Goal: Task Accomplishment & Management: Manage account settings

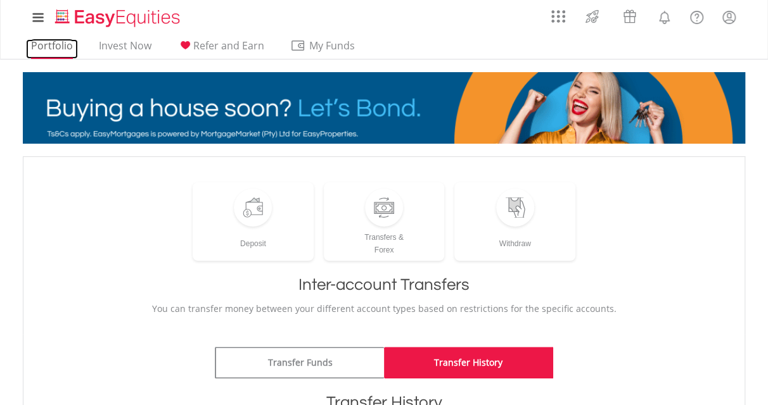
click at [47, 43] on link "Portfolio" at bounding box center [52, 49] width 52 height 20
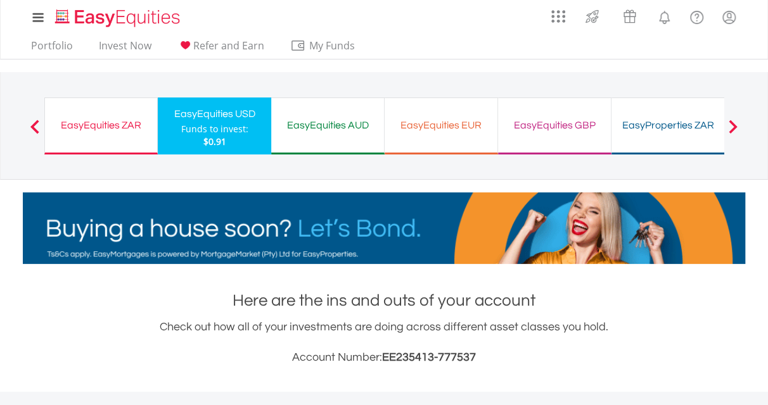
scroll to position [122, 241]
click at [86, 124] on div "EasyEquities ZAR" at bounding box center [101, 126] width 97 height 18
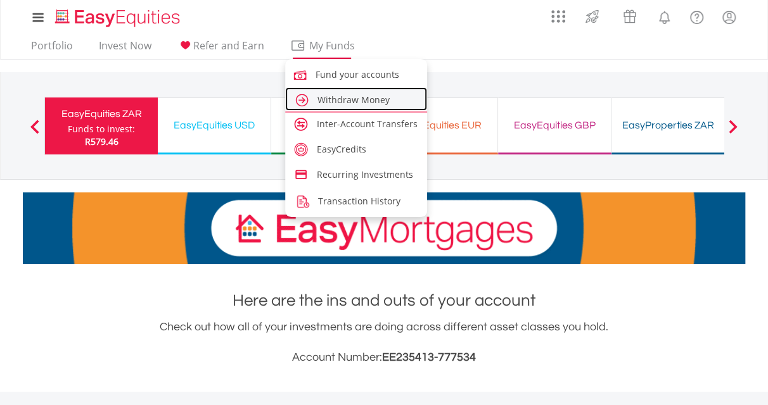
click at [329, 100] on span "Withdraw Money" at bounding box center [353, 100] width 72 height 12
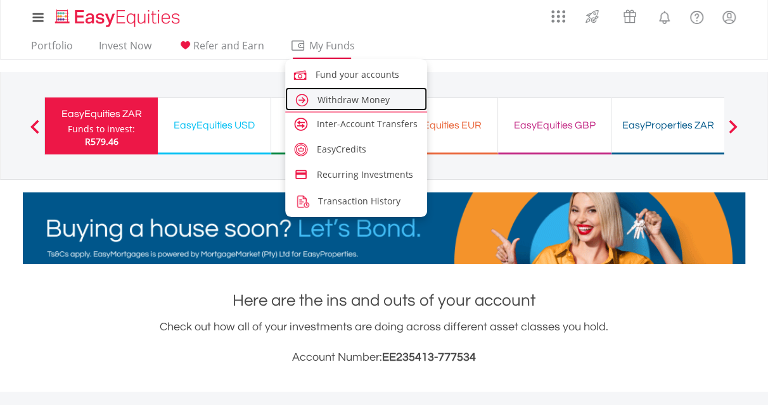
click at [340, 104] on span "Withdraw Money" at bounding box center [353, 100] width 72 height 12
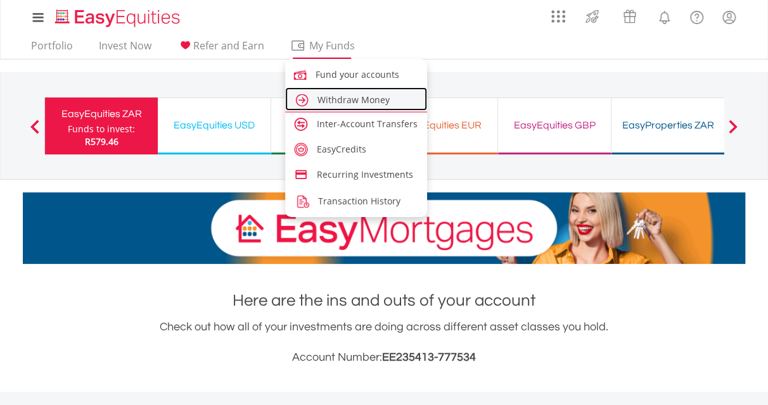
click at [338, 100] on span "Withdraw Money" at bounding box center [353, 100] width 72 height 12
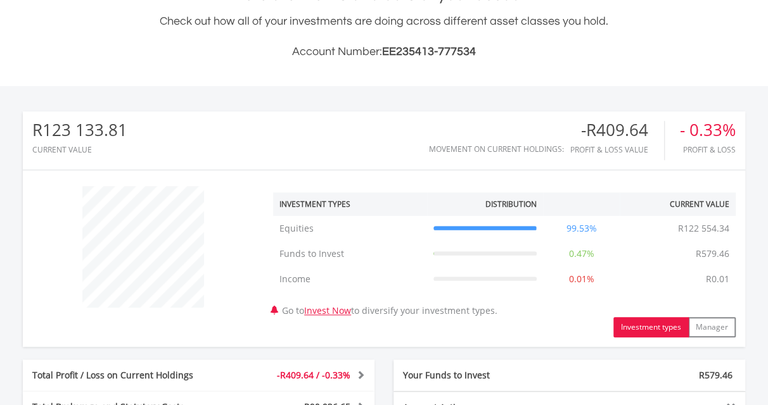
scroll to position [336, 0]
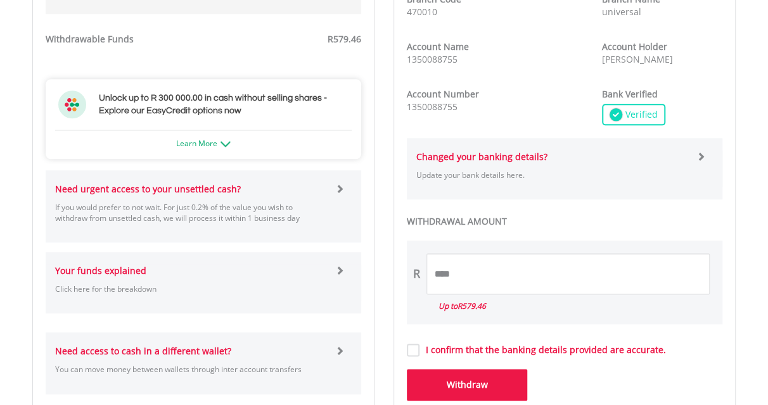
scroll to position [671, 0]
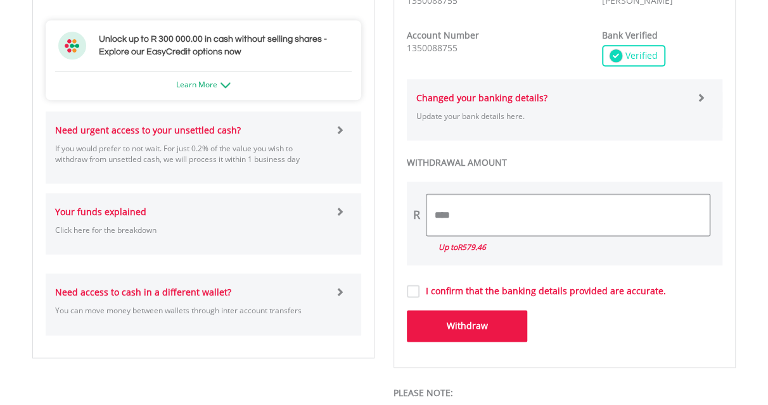
click at [456, 213] on input "****" at bounding box center [567, 214] width 283 height 41
type input "*"
type input "***"
click at [465, 331] on button "Withdraw" at bounding box center [467, 326] width 120 height 32
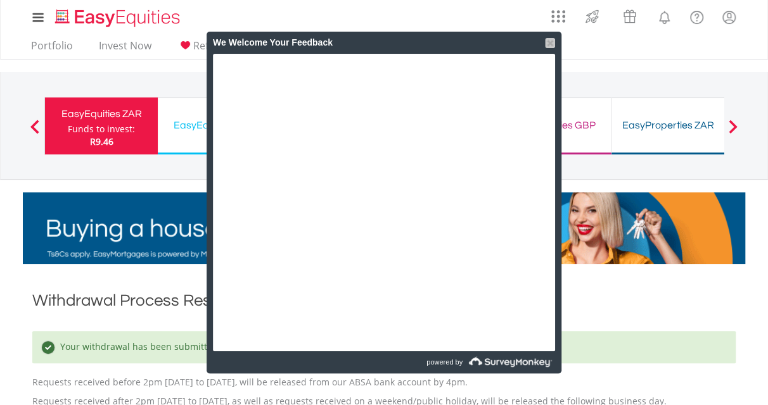
click at [548, 41] on div at bounding box center [550, 43] width 10 height 10
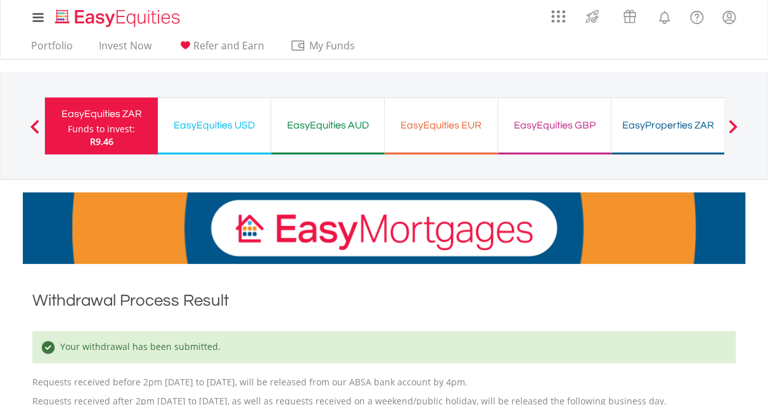
click at [221, 116] on div "EasyEquities USD Funds to invest: R9.46" at bounding box center [214, 126] width 113 height 57
